Goal: Information Seeking & Learning: Learn about a topic

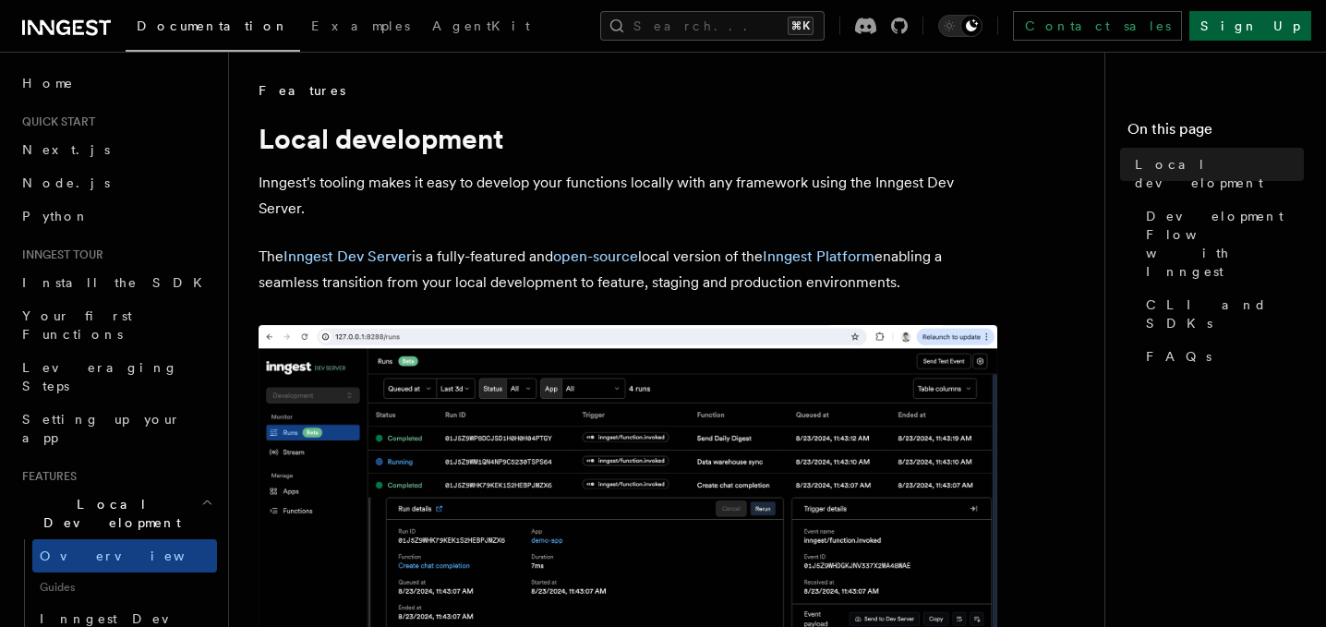
click at [1280, 30] on link "Sign Up" at bounding box center [1250, 26] width 122 height 30
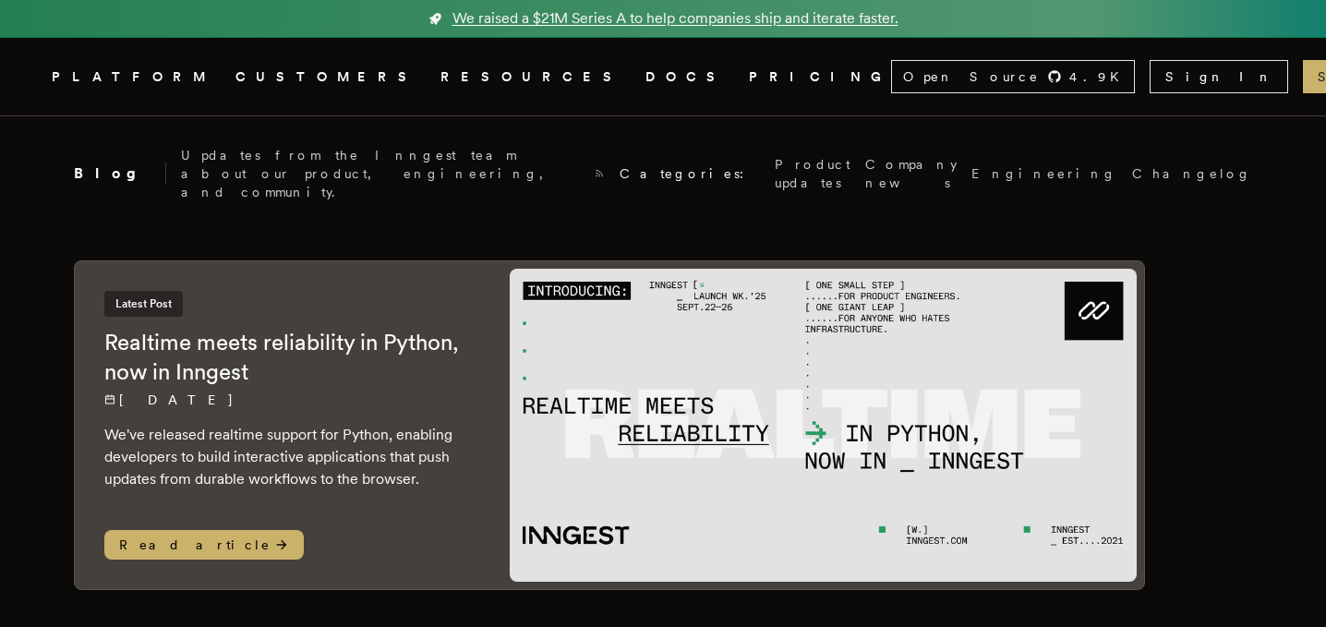
click at [834, 22] on span "We raised a $21M Series A to help companies ship and iterate faster." at bounding box center [675, 18] width 446 height 22
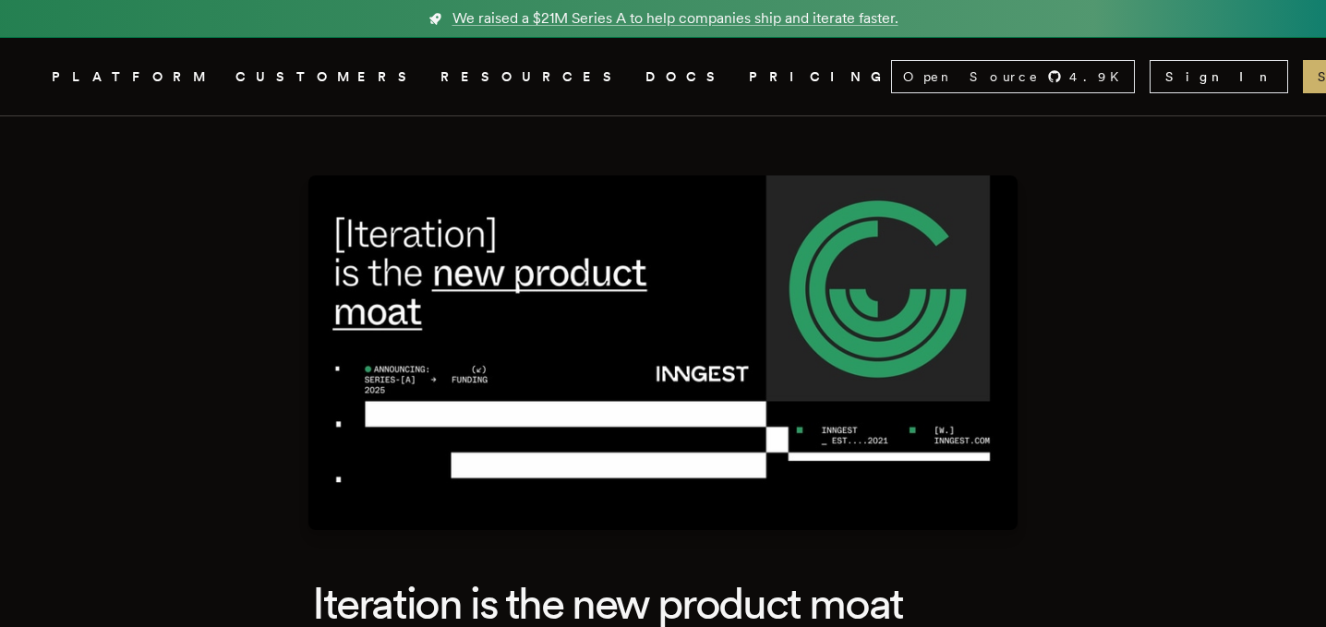
click at [834, 22] on span "We raised a $21M Series A to help companies ship and iterate faster." at bounding box center [675, 18] width 446 height 22
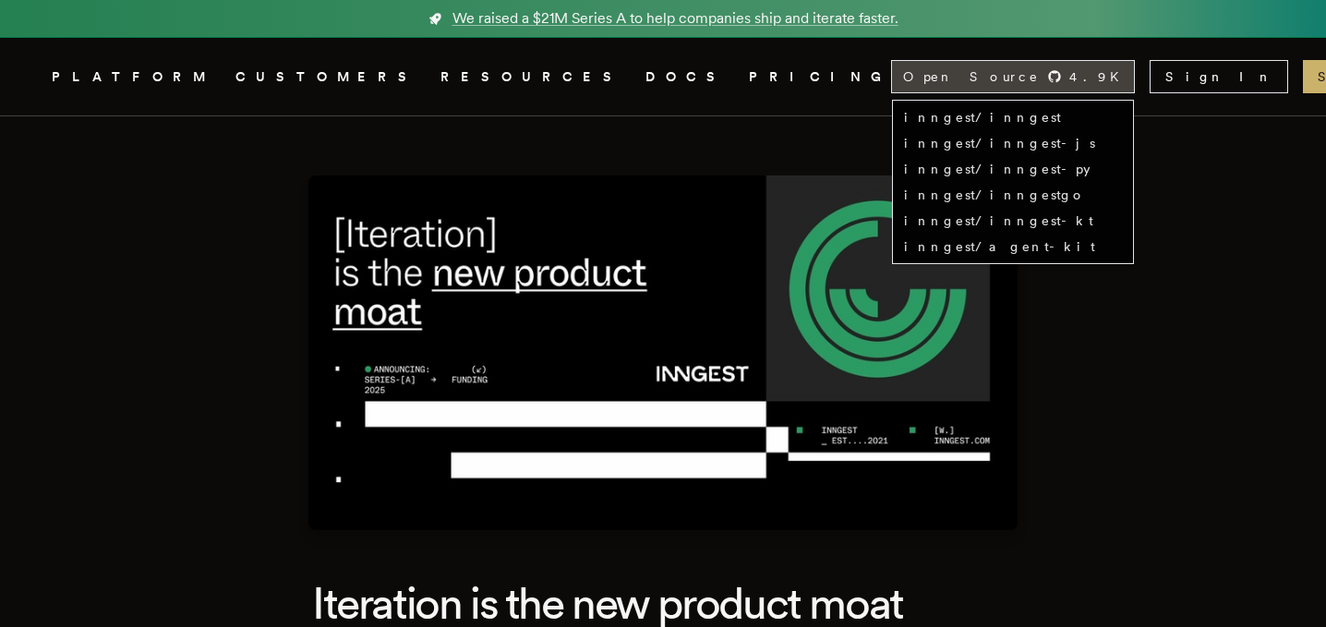
drag, startPoint x: 1032, startPoint y: 77, endPoint x: 957, endPoint y: 84, distance: 75.1
click at [957, 84] on div "Open Source 4.9 K" at bounding box center [1013, 76] width 242 height 31
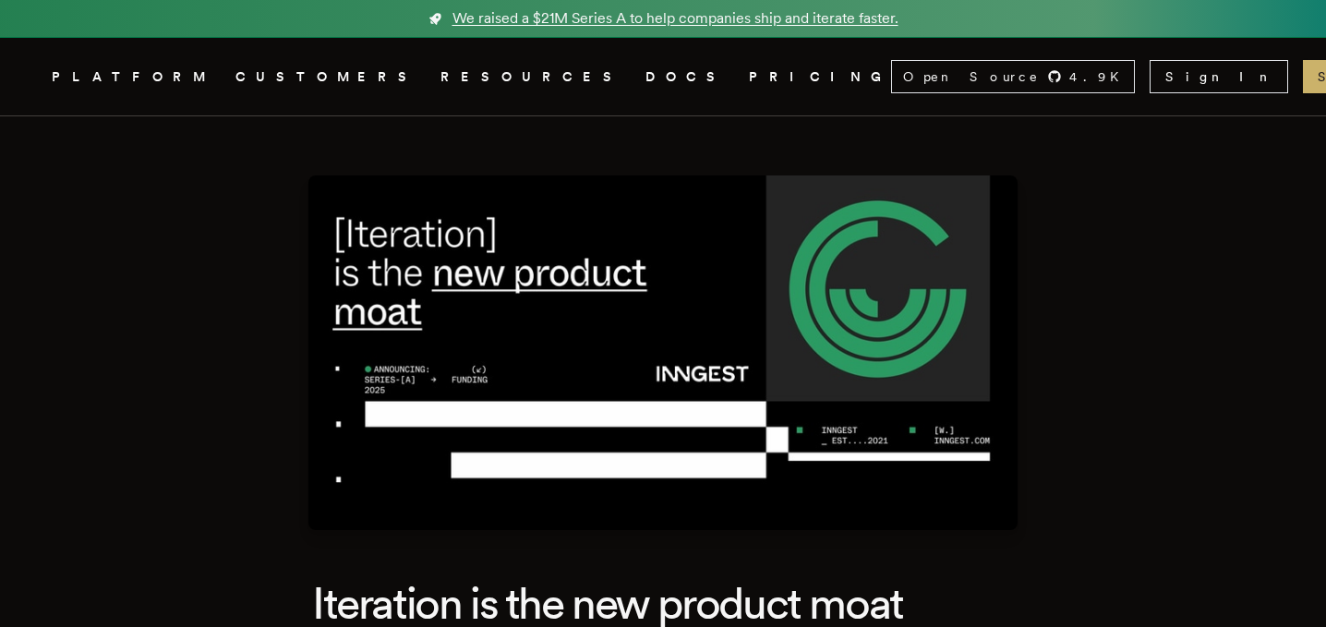
click at [709, 9] on span "We raised a $21M Series A to help companies ship and iterate faster." at bounding box center [675, 18] width 446 height 22
click at [705, 16] on span "We raised a $21M Series A to help companies ship and iterate faster." at bounding box center [675, 18] width 446 height 22
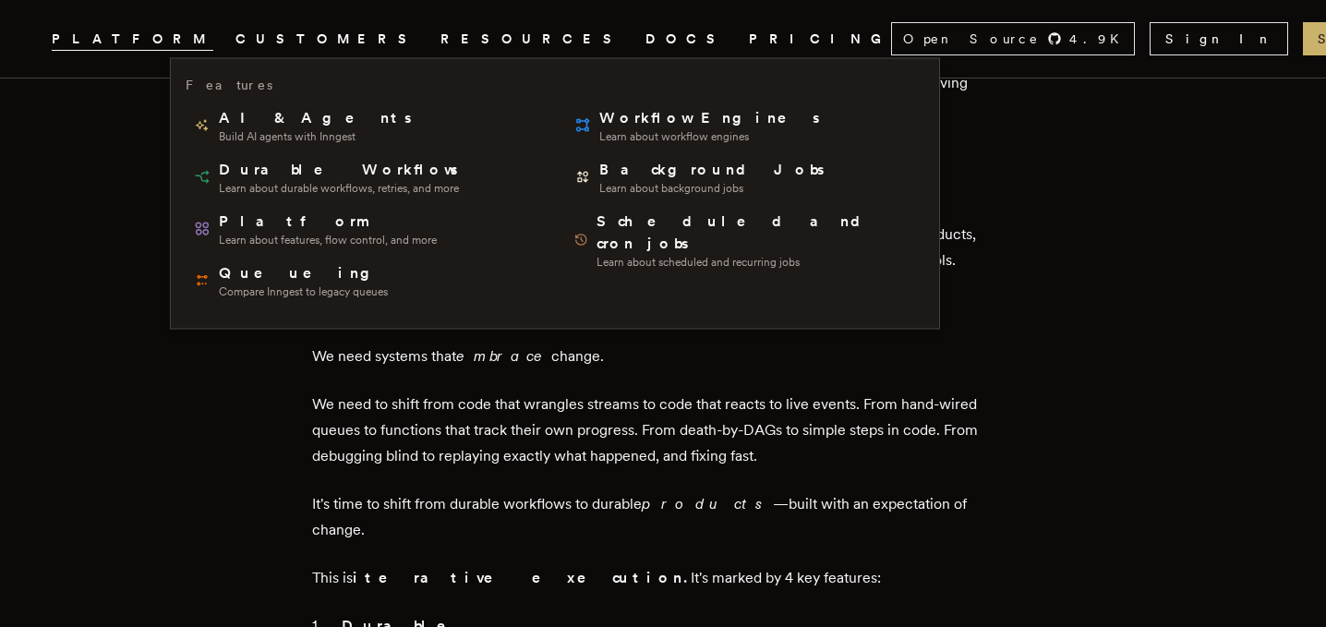
scroll to position [1512, 0]
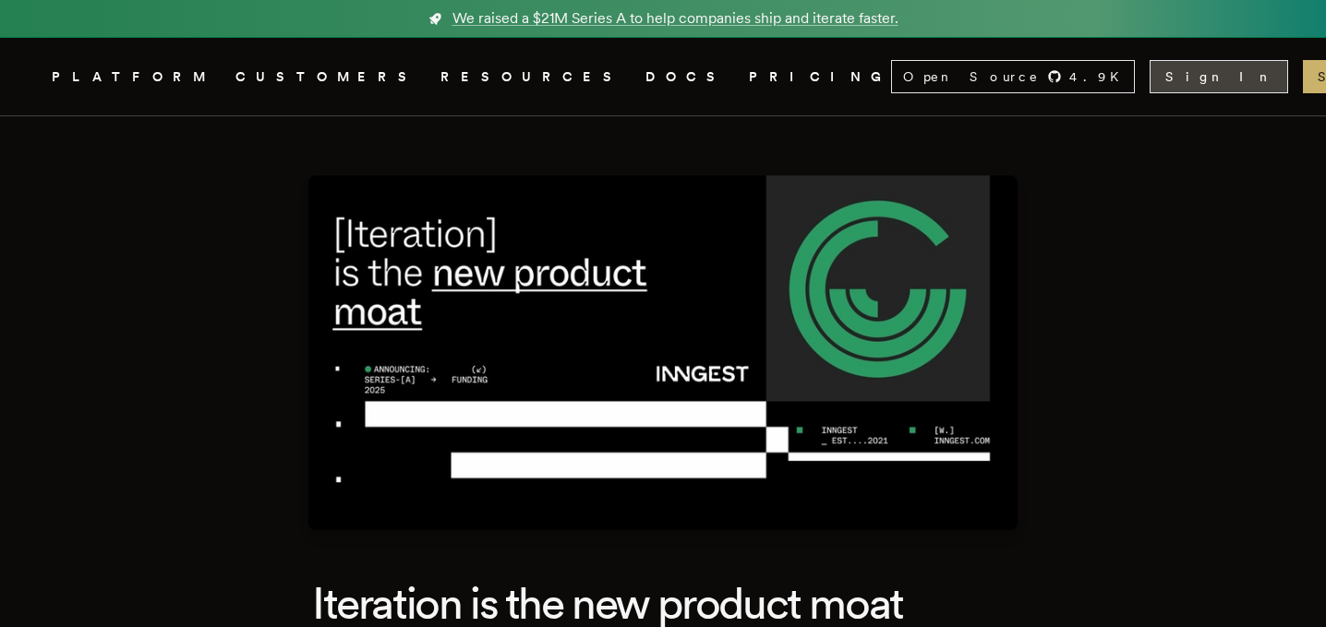
click at [1170, 71] on link "Sign In" at bounding box center [1218, 76] width 138 height 33
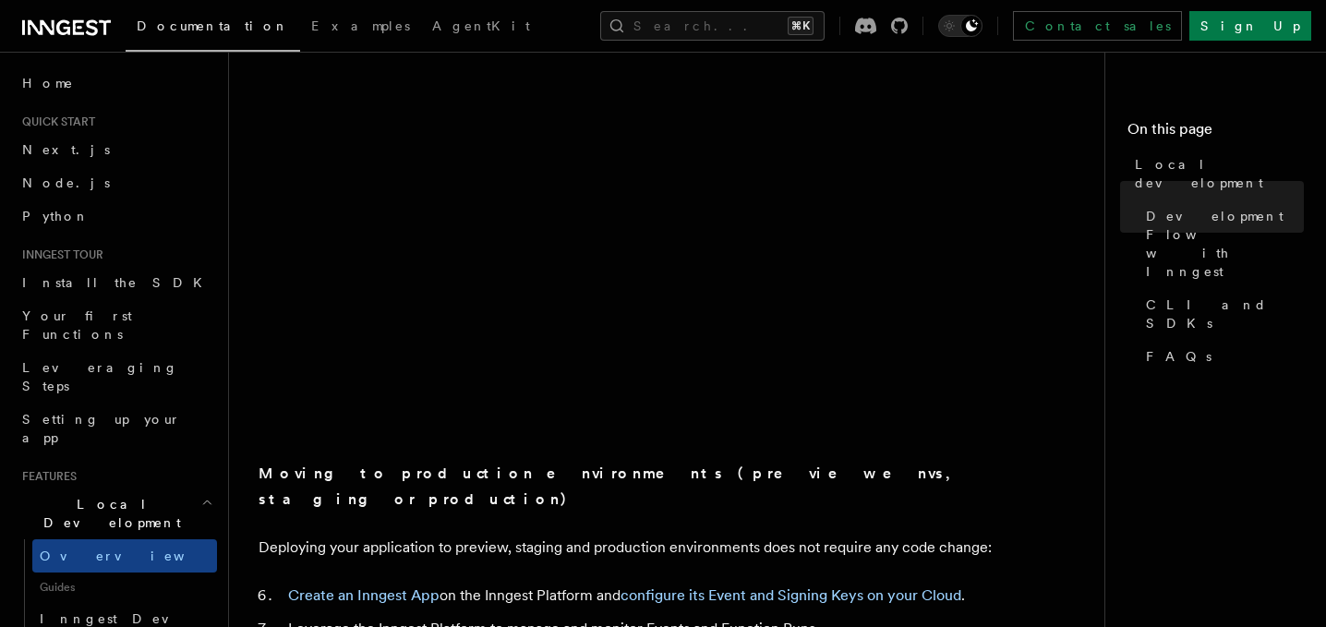
scroll to position [1395, 0]
